Goal: Manage account settings: Manage account settings

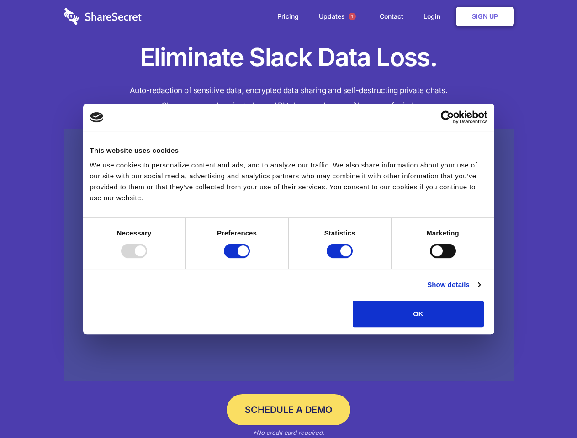
click at [147, 258] on div at bounding box center [134, 251] width 26 height 15
click at [250, 258] on input "Preferences" at bounding box center [237, 251] width 26 height 15
checkbox input "false"
click at [341, 258] on input "Statistics" at bounding box center [339, 251] width 26 height 15
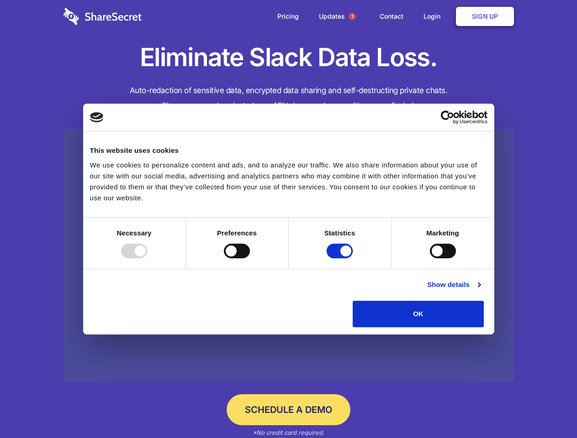
checkbox input "false"
click at [430, 258] on input "Marketing" at bounding box center [443, 251] width 26 height 15
checkbox input "true"
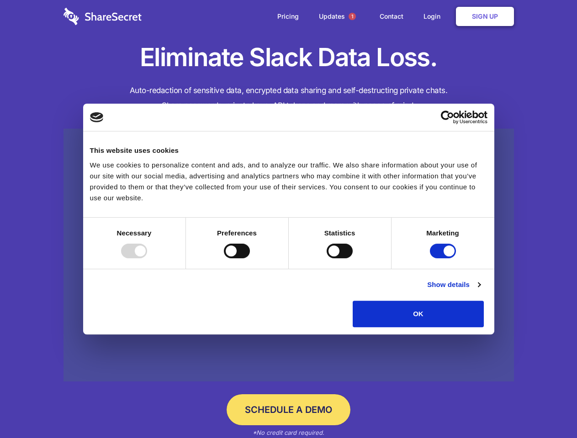
click at [480, 290] on link "Show details" at bounding box center [453, 284] width 53 height 11
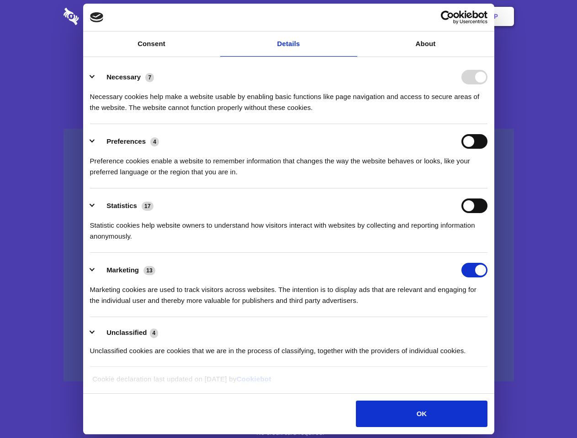
click at [487, 124] on li "Necessary 7 Necessary cookies help make a website usable by enabling basic func…" at bounding box center [288, 92] width 397 height 64
